Goal: Find specific page/section: Find specific page/section

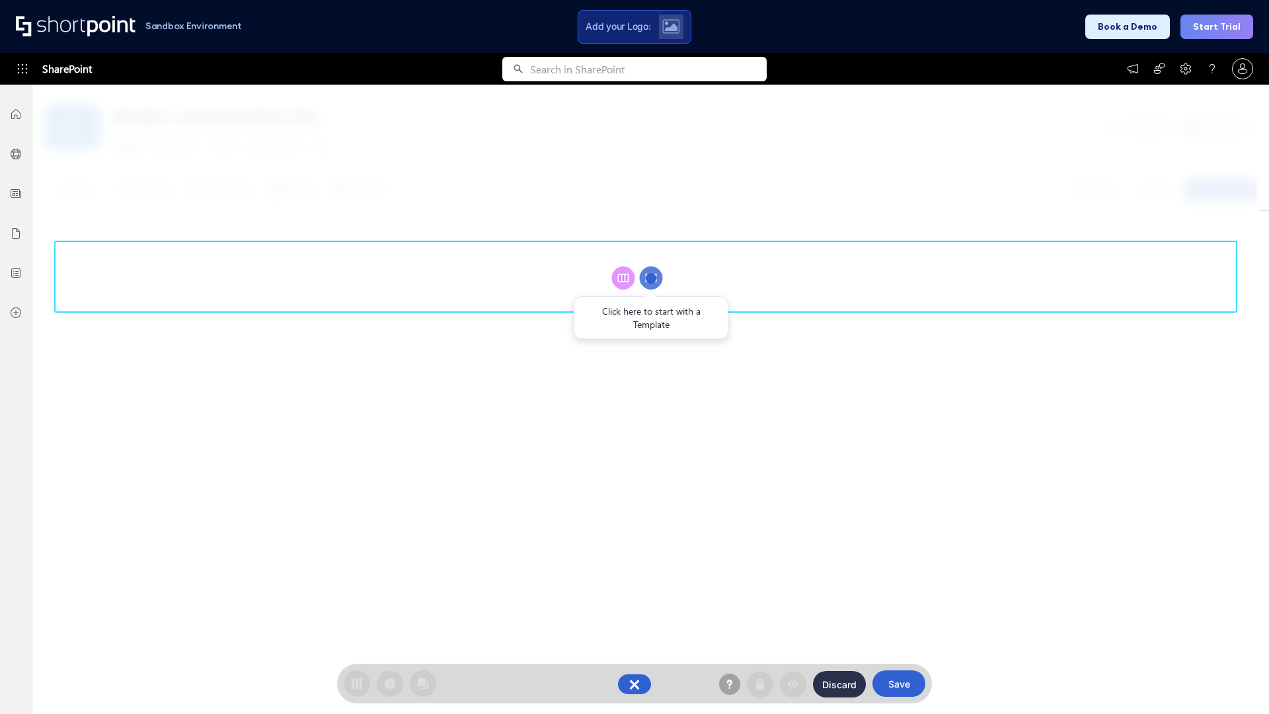
click at [651, 278] on circle at bounding box center [651, 277] width 23 height 23
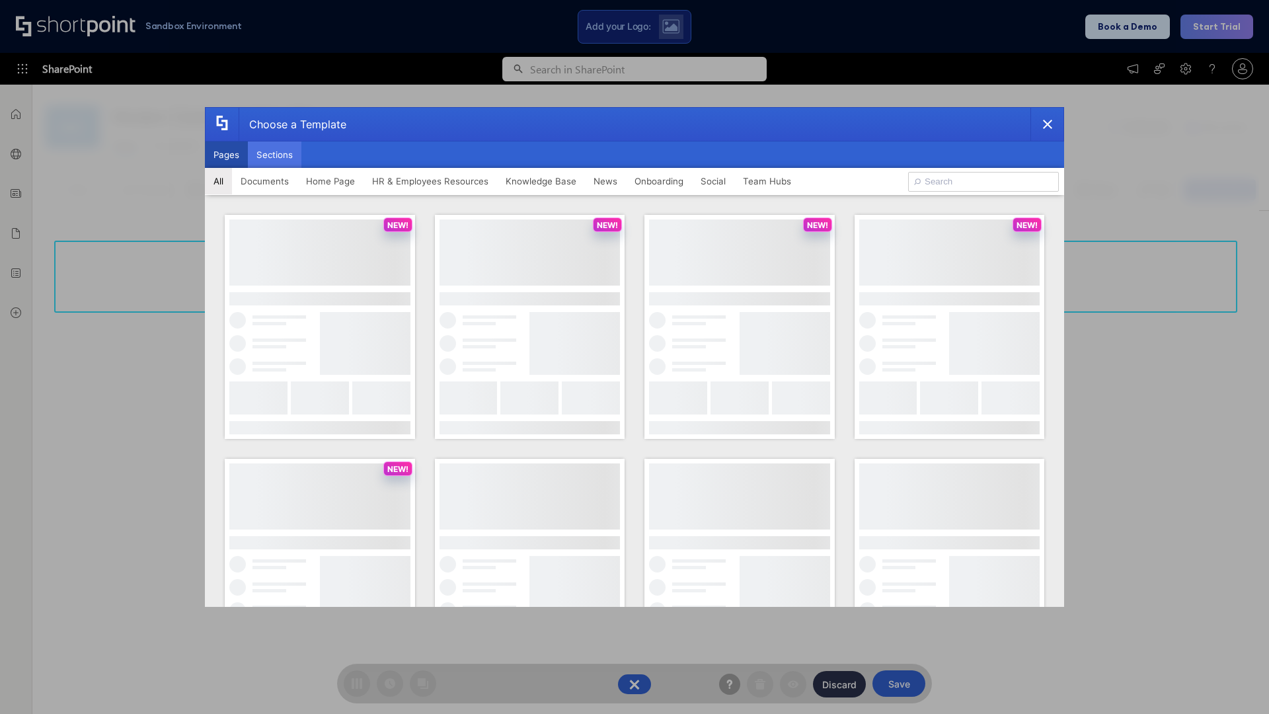
click at [274, 155] on button "Sections" at bounding box center [275, 154] width 54 height 26
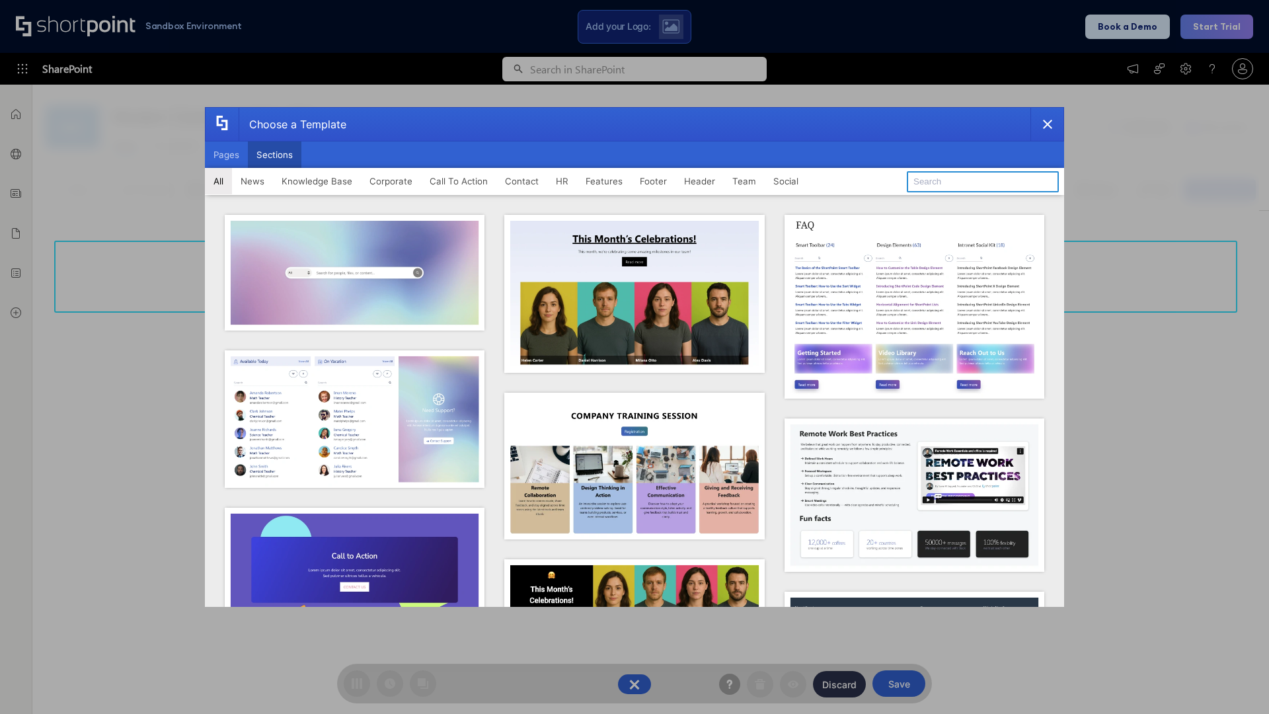
type input "FAQ 5"
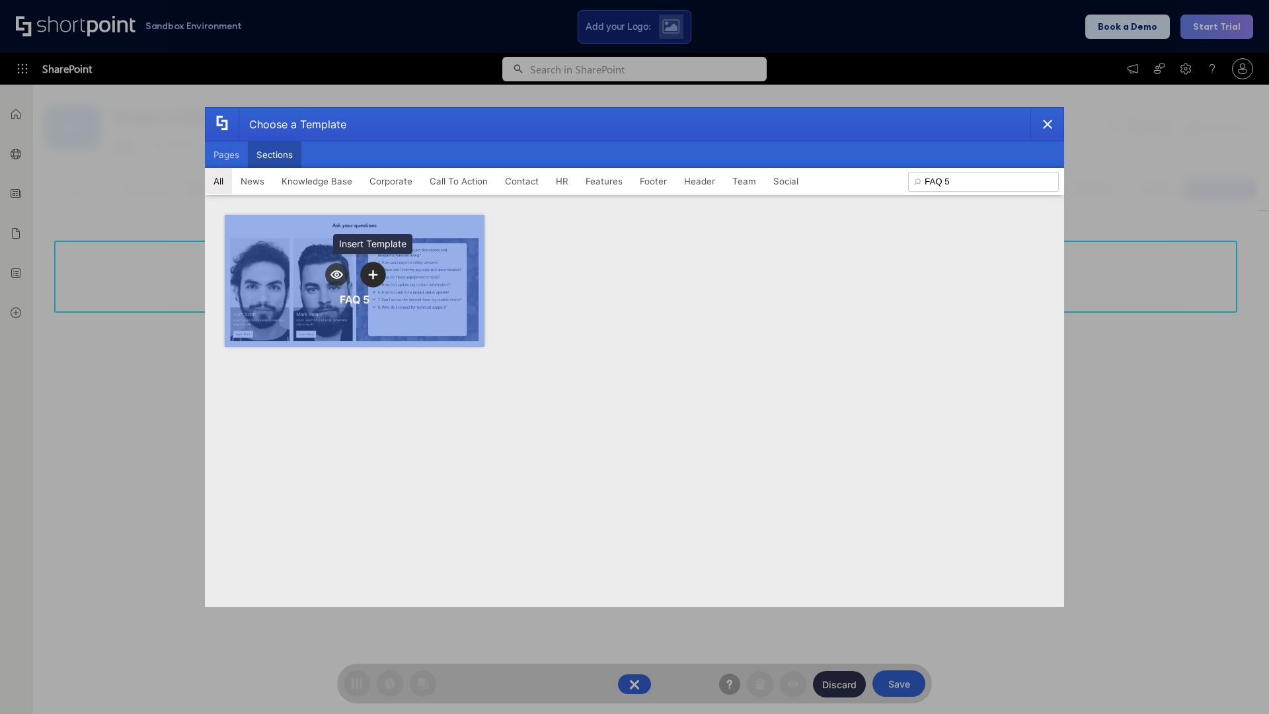
click at [373, 274] on icon "template selector" at bounding box center [372, 274] width 9 height 9
